Goal: Navigation & Orientation: Understand site structure

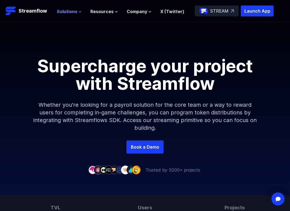
click at [75, 10] on span "Solutions" at bounding box center [67, 11] width 21 height 7
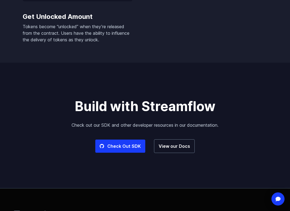
scroll to position [1504, 0]
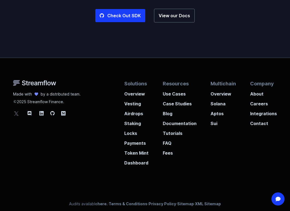
click at [39, 110] on div at bounding box center [47, 113] width 68 height 7
click at [42, 111] on icon at bounding box center [41, 113] width 4 height 4
click at [31, 111] on icon at bounding box center [30, 113] width 4 height 4
